Goal: Information Seeking & Learning: Check status

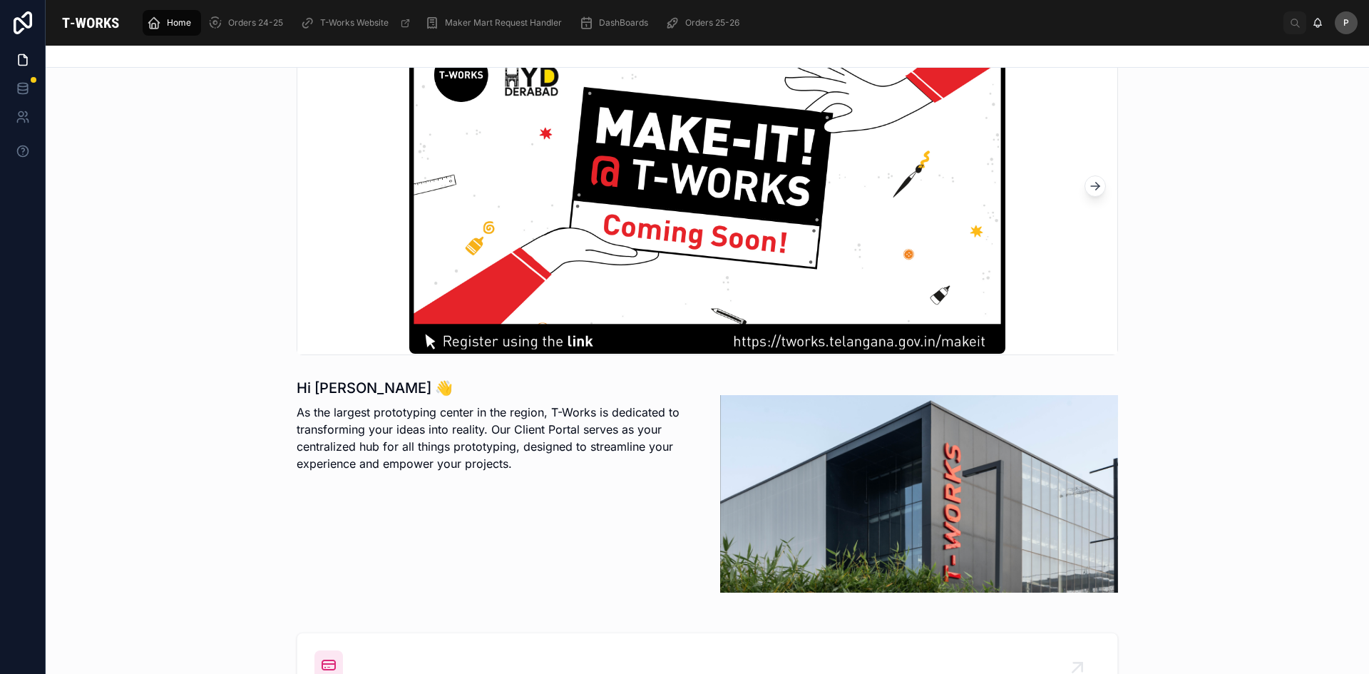
scroll to position [356, 0]
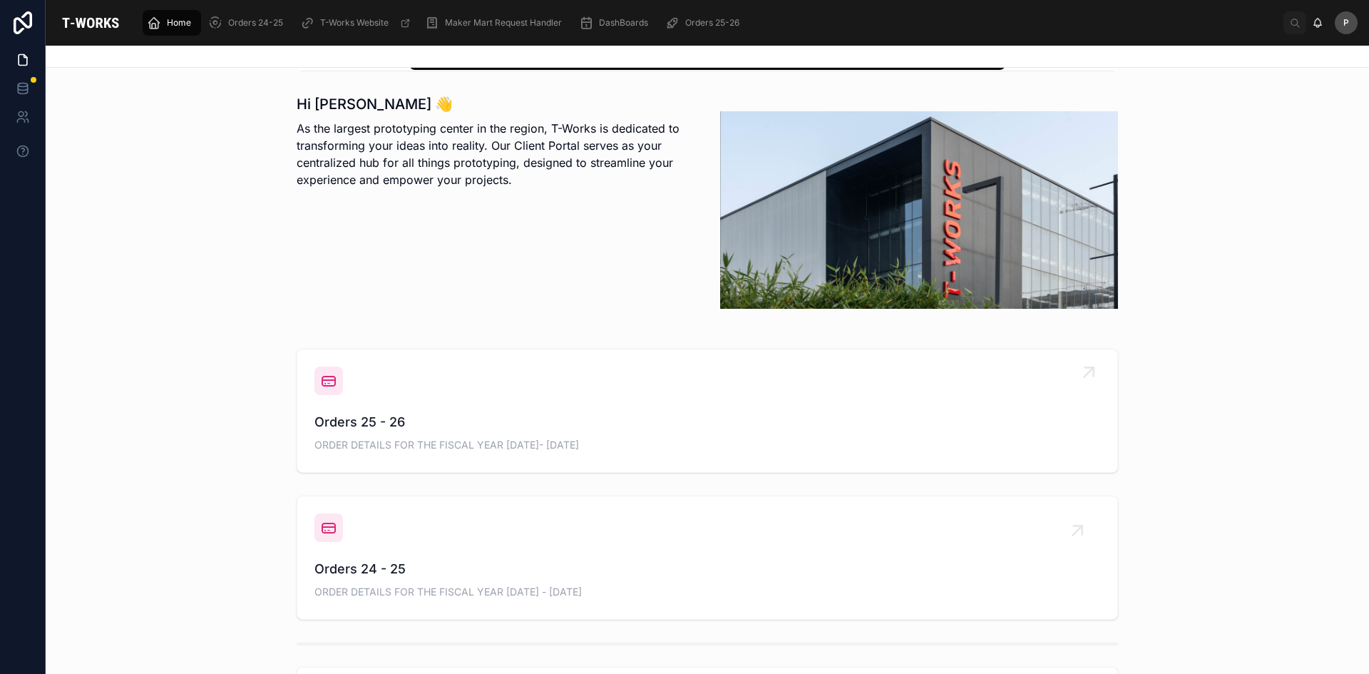
click at [350, 422] on span "Orders 25 - 26" at bounding box center [707, 422] width 786 height 20
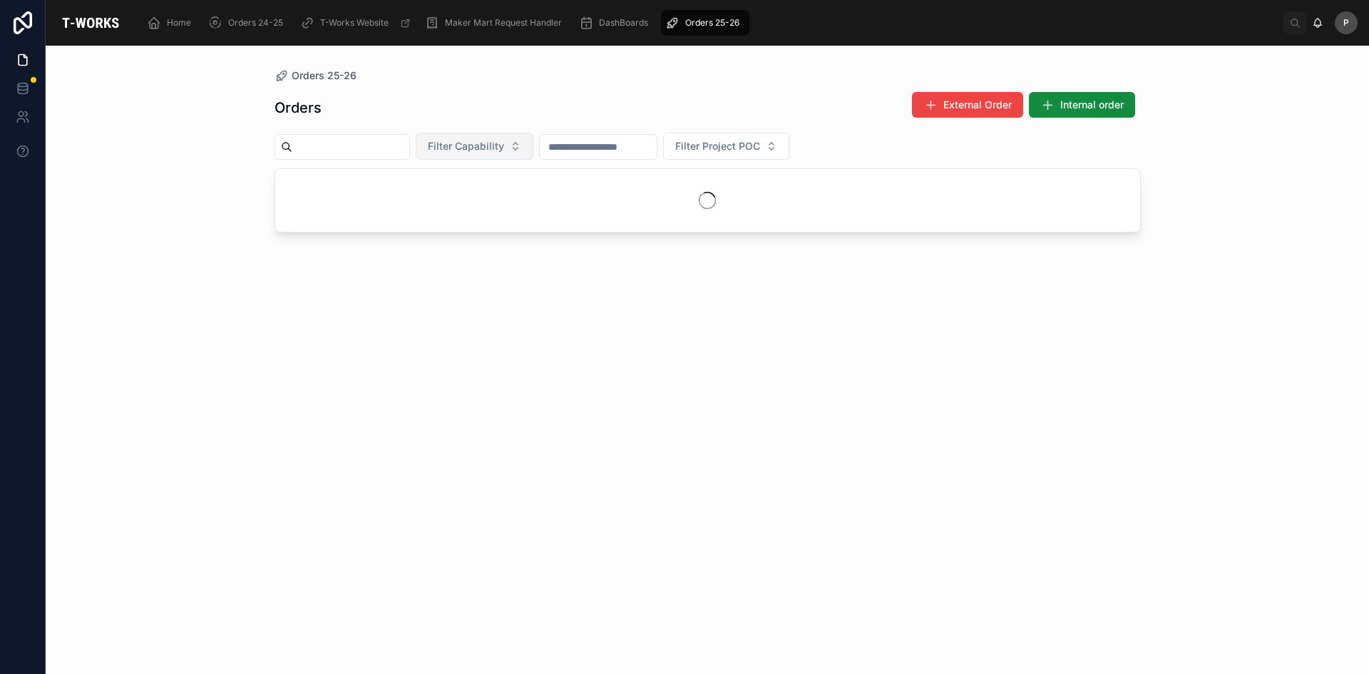
click at [504, 150] on span "Filter Capability" at bounding box center [466, 146] width 76 height 14
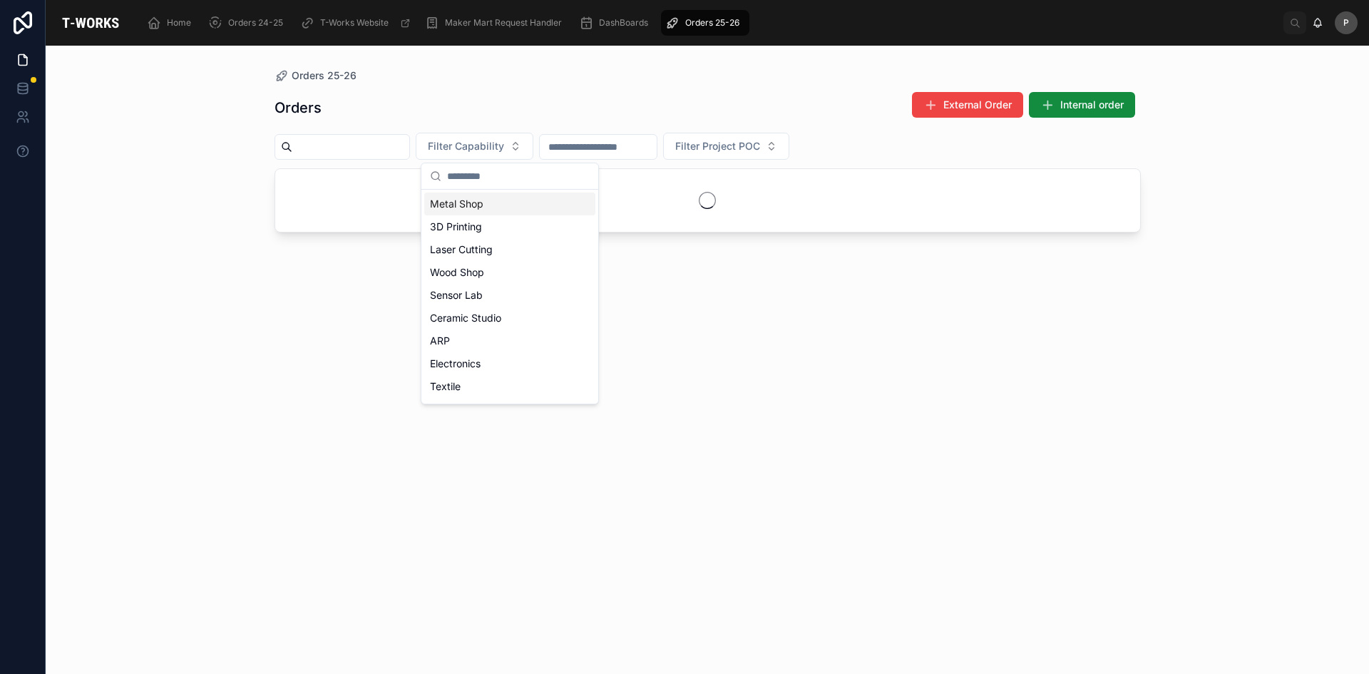
click at [468, 200] on div "Metal Shop" at bounding box center [509, 203] width 171 height 23
click at [339, 260] on div "Orders External Order Internal order Metal Shop Filter Project POC" at bounding box center [707, 370] width 866 height 574
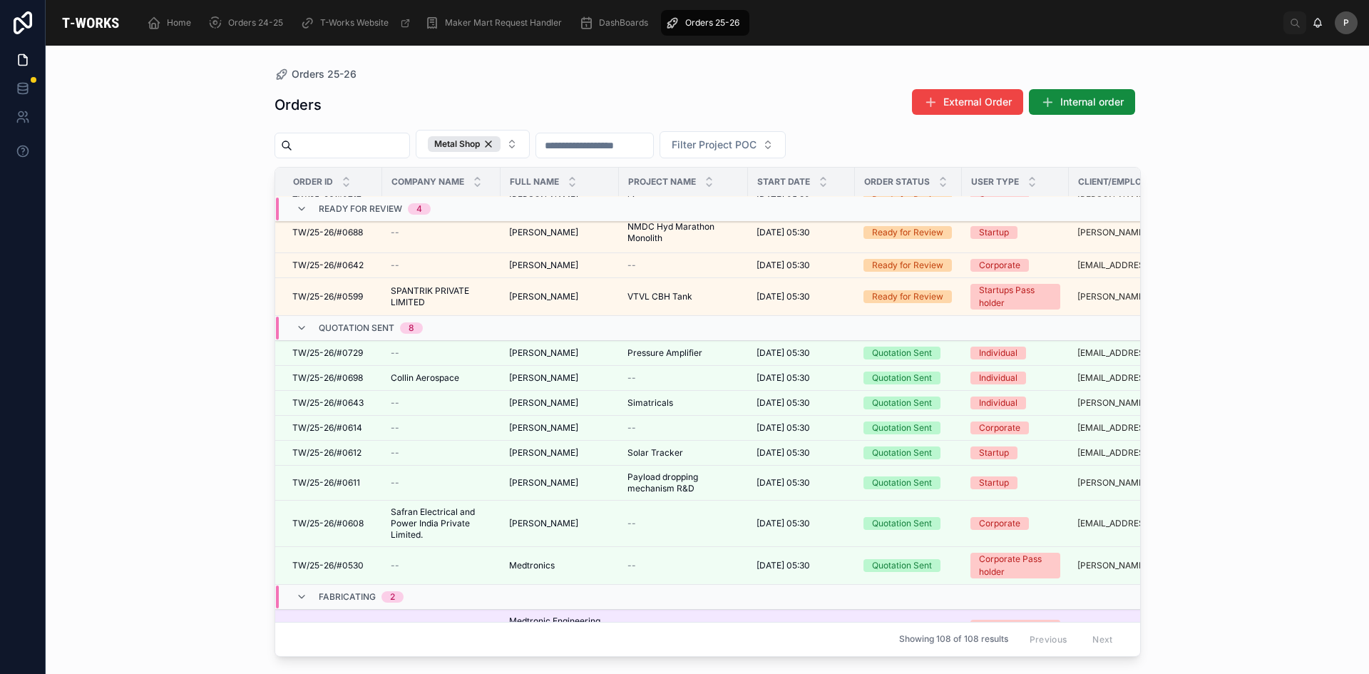
scroll to position [71, 0]
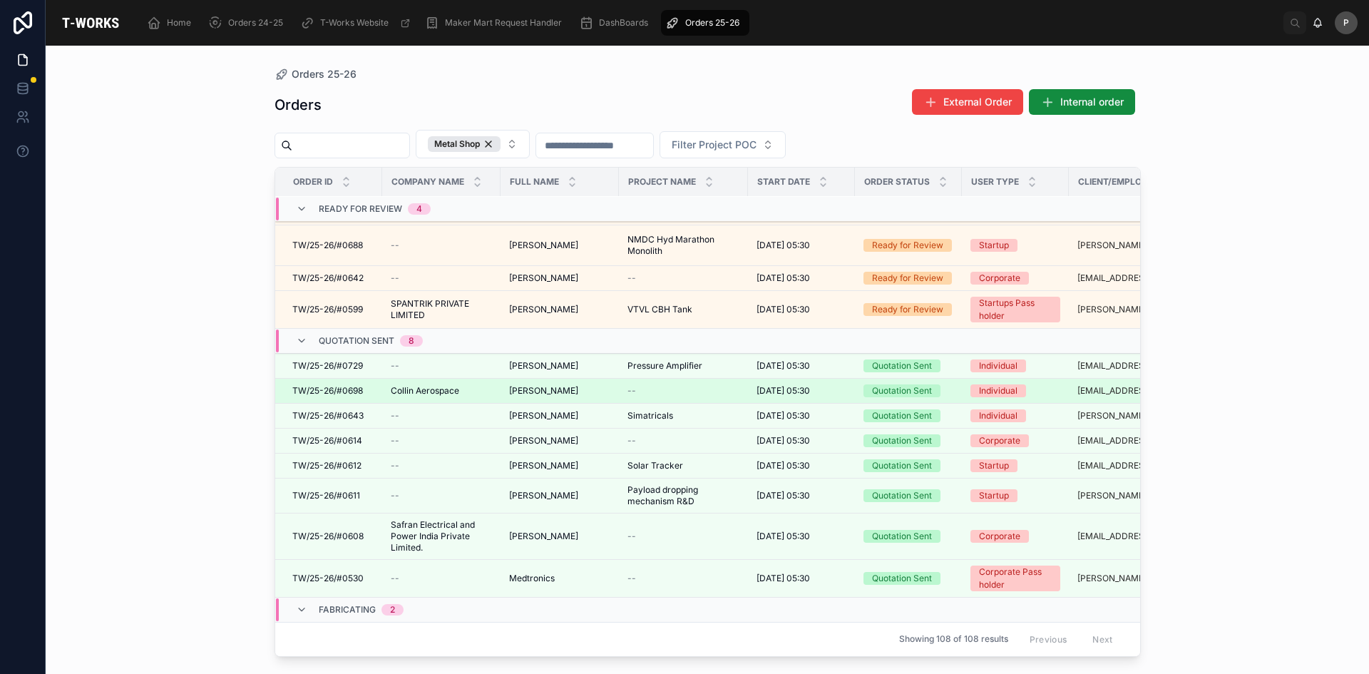
click at [541, 390] on span "[PERSON_NAME]" at bounding box center [543, 390] width 69 height 11
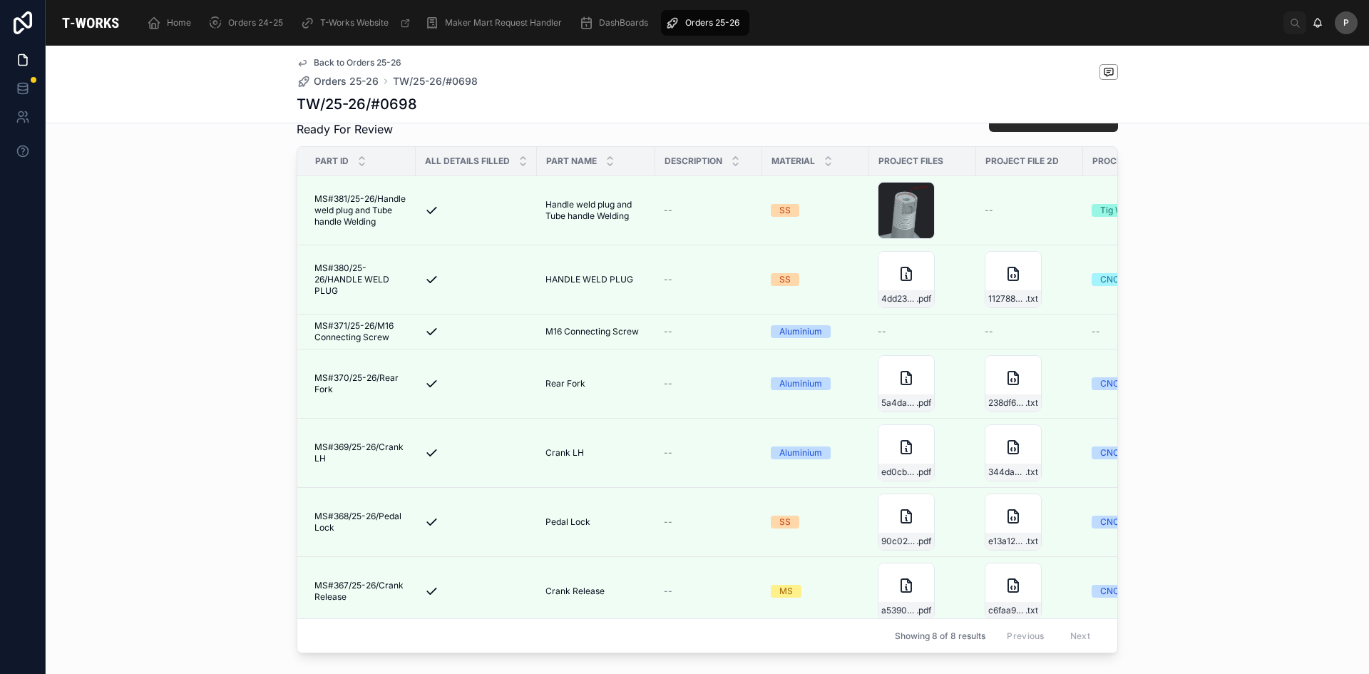
scroll to position [428, 0]
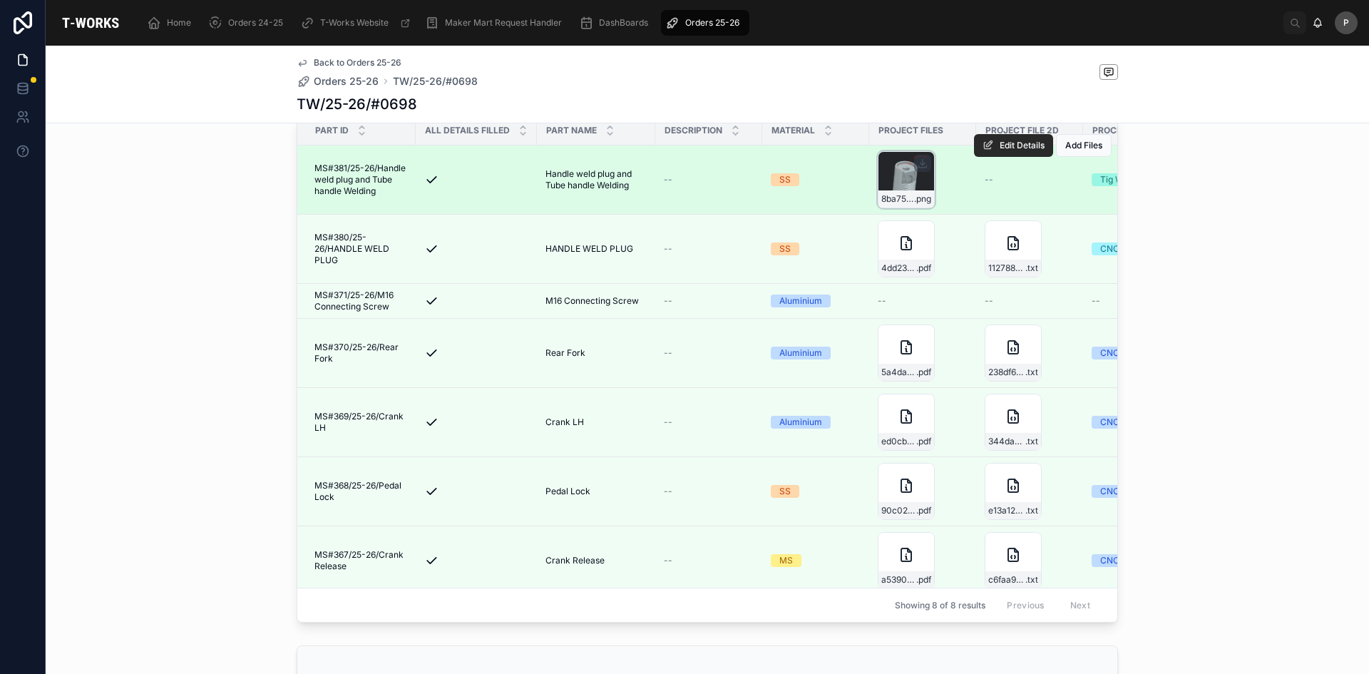
click at [907, 187] on div "8ba755c1-7399-4ffd-8d44-b6520a4e0f84-image .png" at bounding box center [905, 179] width 57 height 57
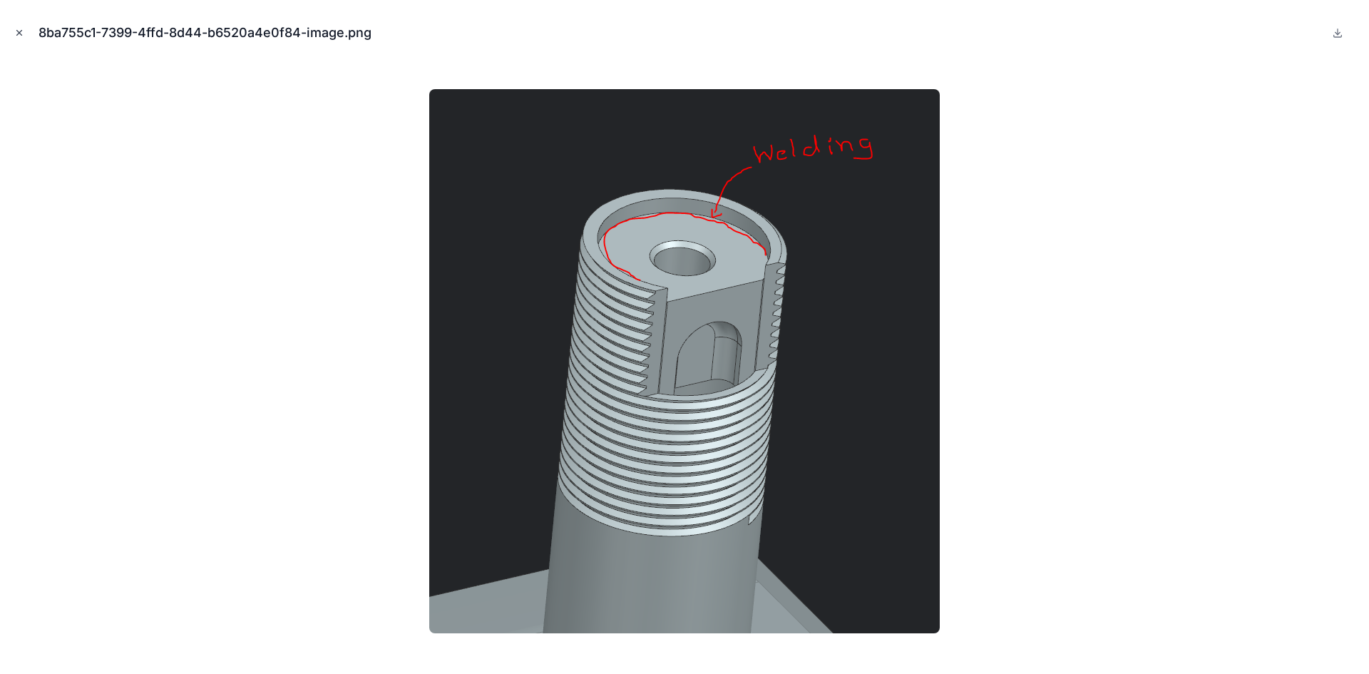
click at [23, 29] on icon "Close modal" at bounding box center [19, 33] width 10 height 10
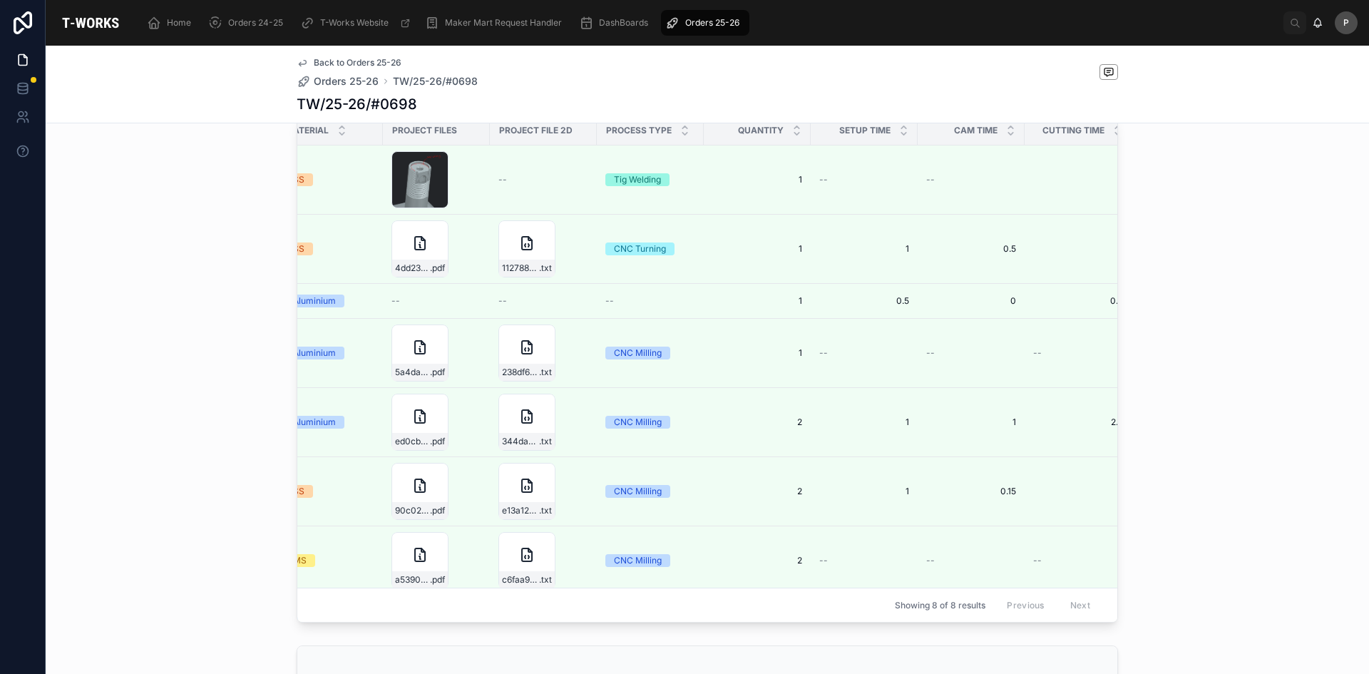
scroll to position [0, 483]
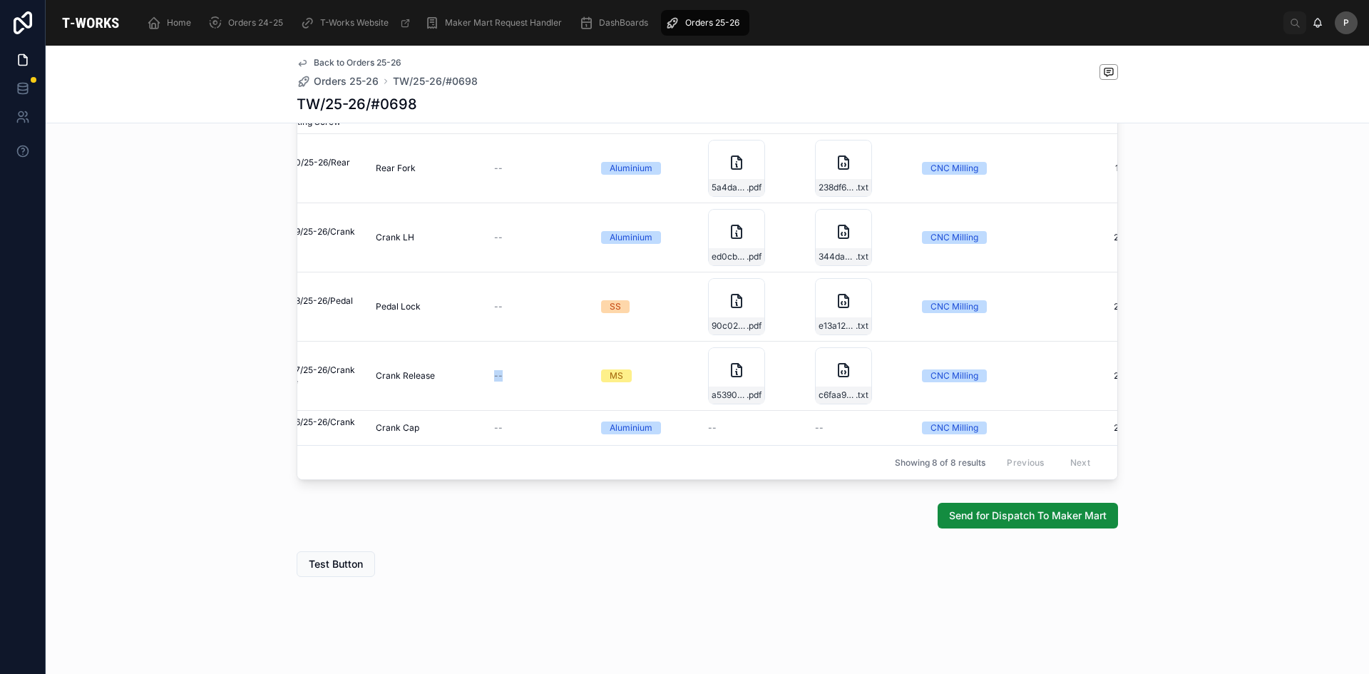
scroll to position [53, 0]
